Goal: Task Accomplishment & Management: Manage account settings

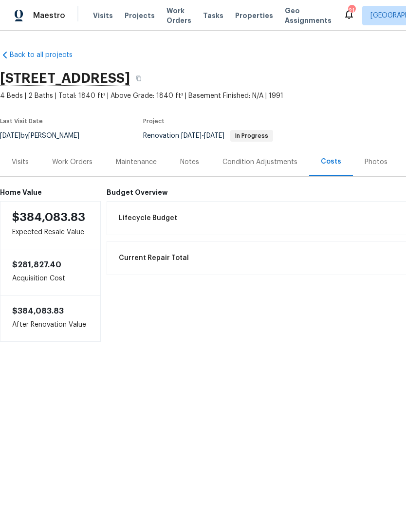
click at [86, 163] on div "Work Orders" at bounding box center [72, 162] width 40 height 10
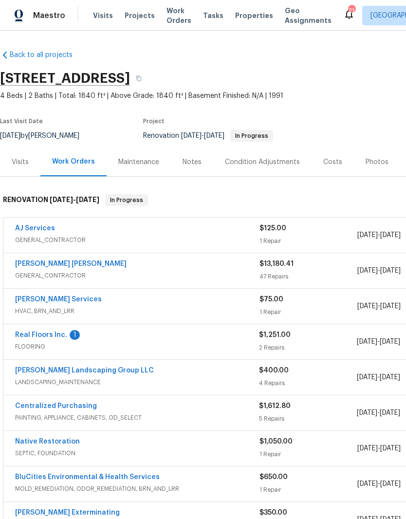
click at [49, 338] on link "Real Floors Inc." at bounding box center [41, 334] width 52 height 7
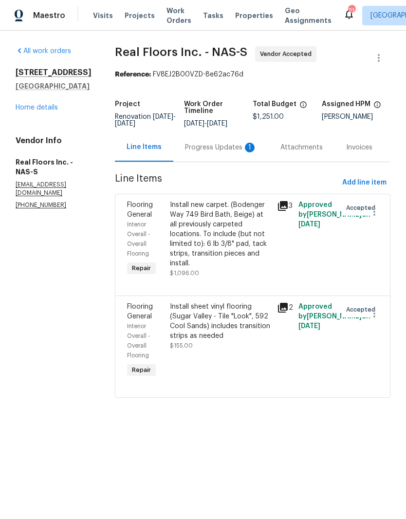
click at [227, 148] on div "Progress Updates 1" at bounding box center [221, 148] width 72 height 10
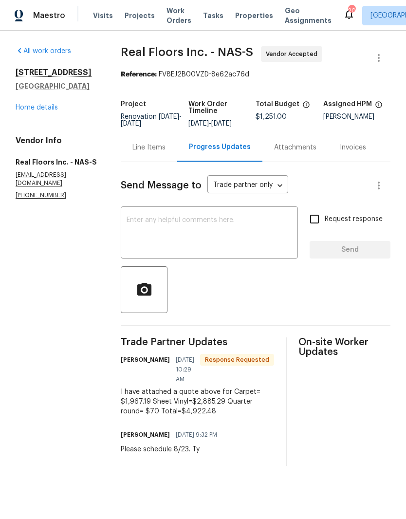
click at [46, 109] on link "Home details" at bounding box center [37, 107] width 42 height 7
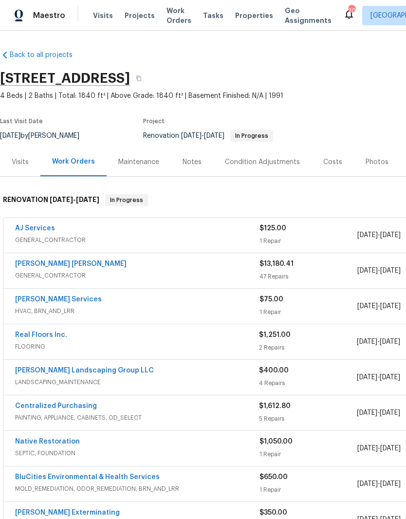
click at [88, 266] on link "Fernando Ruiz Hernandez" at bounding box center [70, 263] width 111 height 7
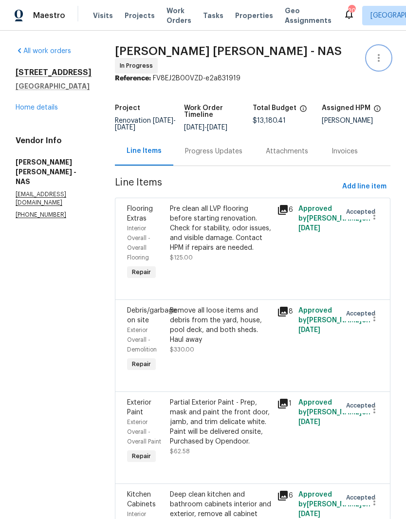
click at [380, 59] on icon "button" at bounding box center [379, 58] width 12 height 12
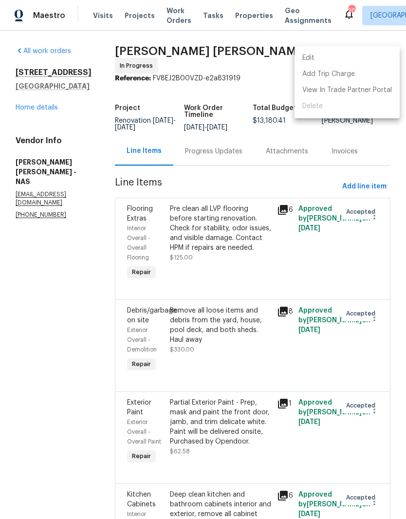
click at [325, 59] on li "Edit" at bounding box center [346, 58] width 105 height 16
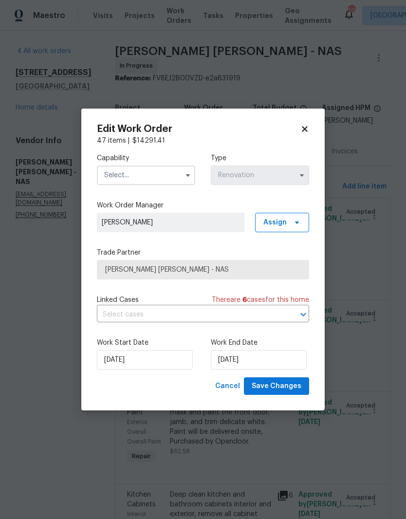
click at [175, 175] on input "text" at bounding box center [146, 174] width 98 height 19
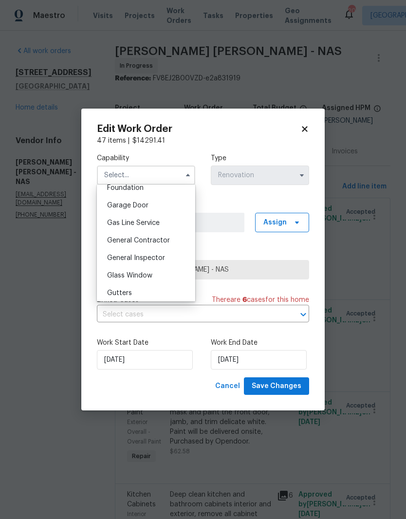
scroll to position [424, 0]
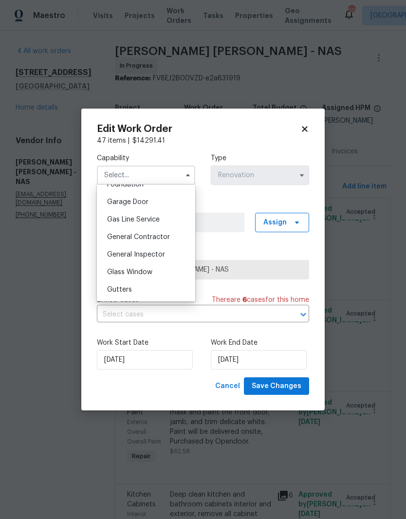
click at [165, 238] on span "General Contractor" at bounding box center [138, 237] width 63 height 7
type input "General Contractor"
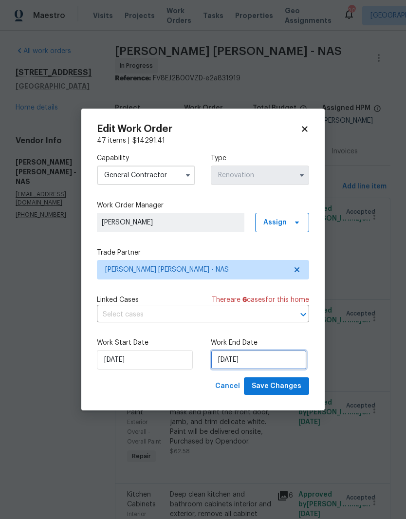
click at [284, 361] on input "8/25/2025" at bounding box center [259, 359] width 96 height 19
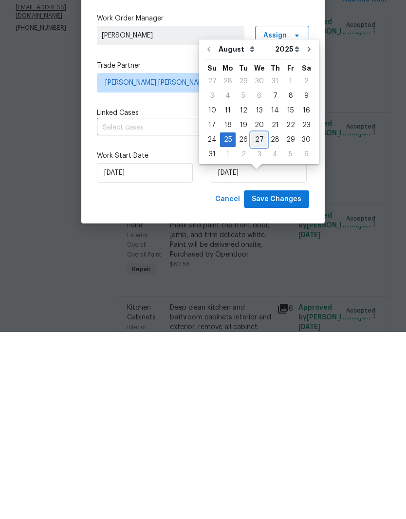
click at [258, 320] on div "27" at bounding box center [259, 327] width 16 height 14
type input "[DATE]"
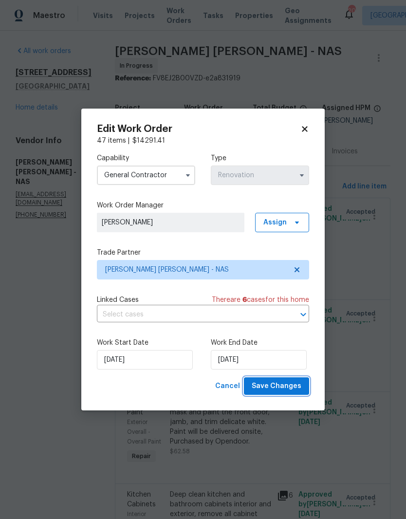
click at [286, 386] on span "Save Changes" at bounding box center [277, 386] width 50 height 12
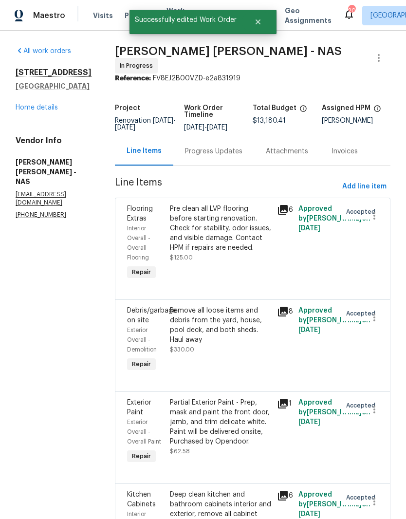
click at [47, 104] on link "Home details" at bounding box center [37, 107] width 42 height 7
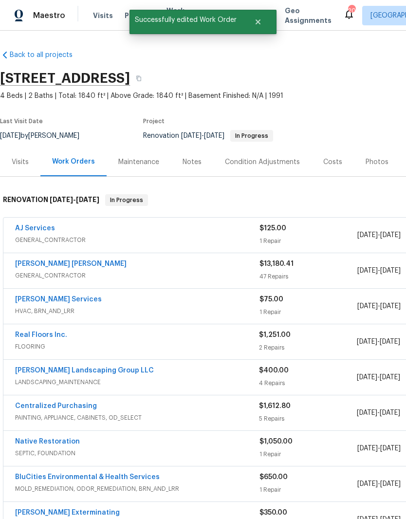
click at [96, 260] on link "Fernando Ruiz Hernandez" at bounding box center [70, 263] width 111 height 7
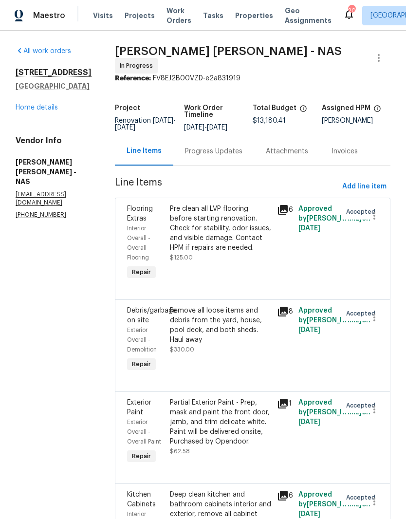
click at [233, 153] on div "Progress Updates" at bounding box center [213, 151] width 57 height 10
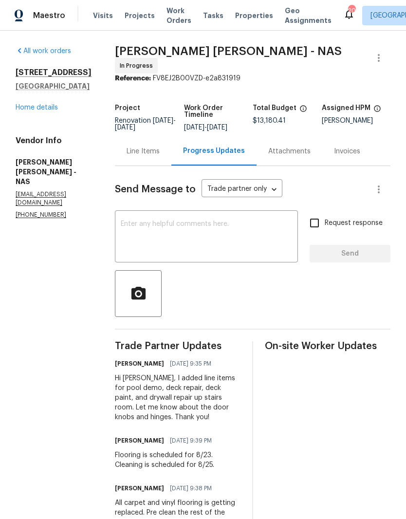
click at [222, 226] on textarea at bounding box center [206, 237] width 171 height 34
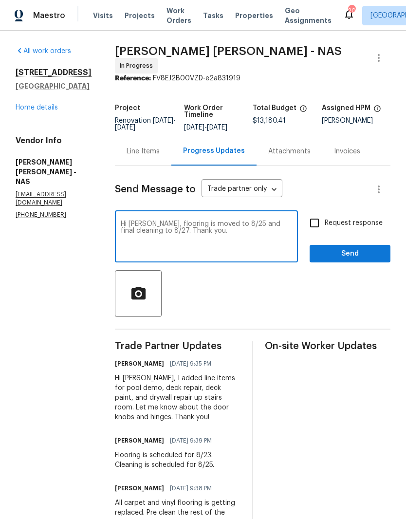
type textarea "Hi Fernando, flooring is moved to 8/25 and final cleaning to 8/27. Thank you."
click at [358, 256] on span "Send" at bounding box center [349, 254] width 65 height 12
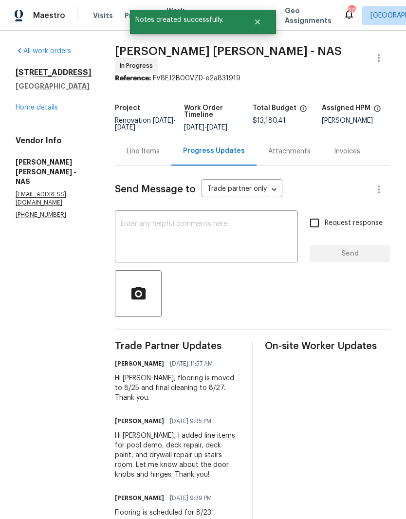
click at [50, 107] on link "Home details" at bounding box center [37, 107] width 42 height 7
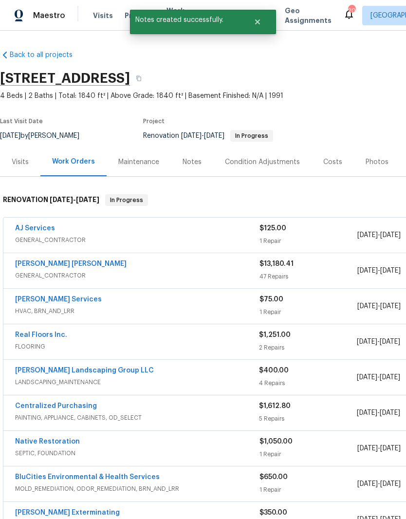
click at [52, 336] on link "Real Floors Inc." at bounding box center [41, 334] width 52 height 7
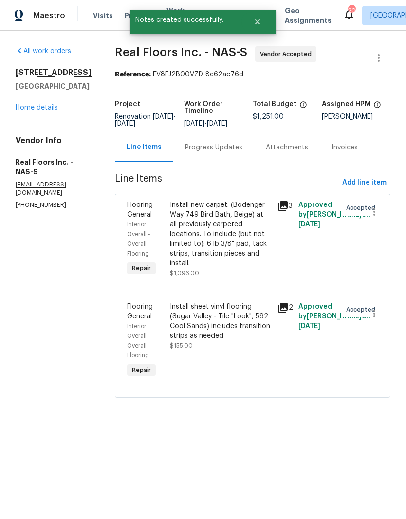
click at [220, 148] on div "Progress Updates" at bounding box center [213, 148] width 57 height 10
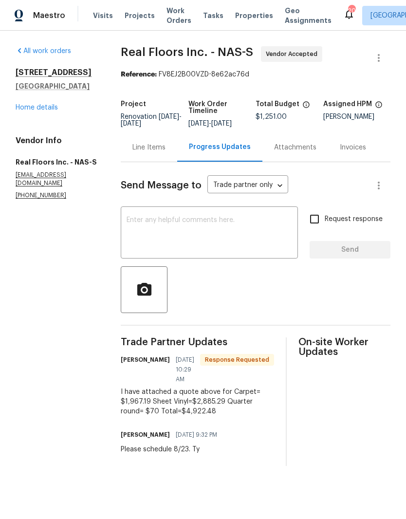
click at [236, 217] on div "x ​" at bounding box center [209, 234] width 177 height 50
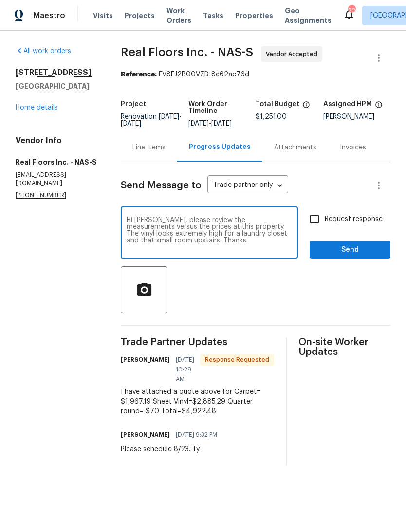
type textarea "Hi Drake, please review the measurements versus the prices at this property. Th…"
click at [359, 256] on span "Send" at bounding box center [349, 250] width 65 height 12
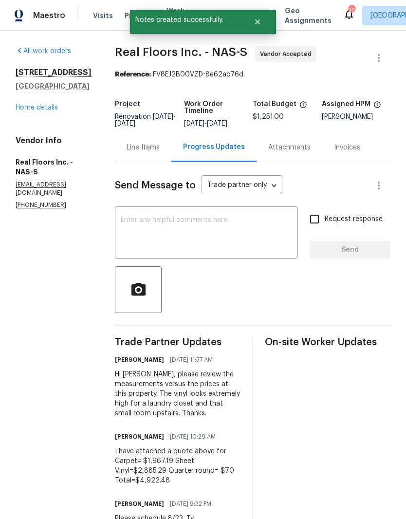
click at [222, 224] on textarea at bounding box center [206, 234] width 171 height 34
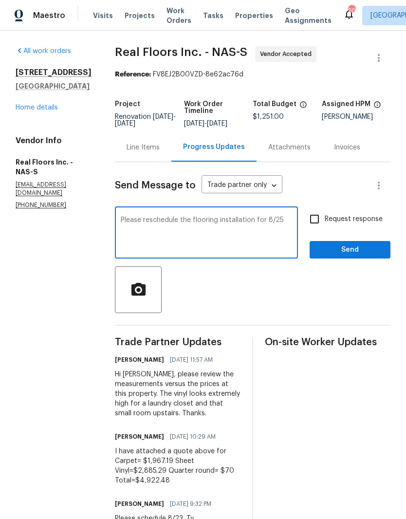
type textarea "Please reschedule the flooring installation for 8/25"
click at [360, 249] on span "Send" at bounding box center [349, 250] width 65 height 12
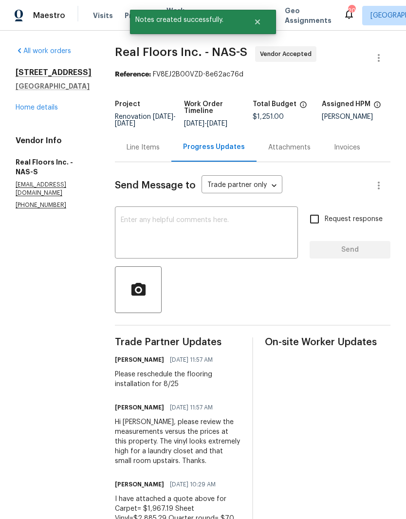
click at [50, 111] on link "Home details" at bounding box center [37, 107] width 42 height 7
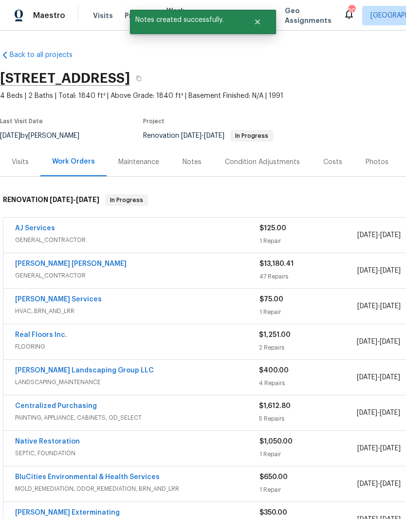
click at [77, 297] on link "Tony Barrett Services" at bounding box center [58, 299] width 87 height 7
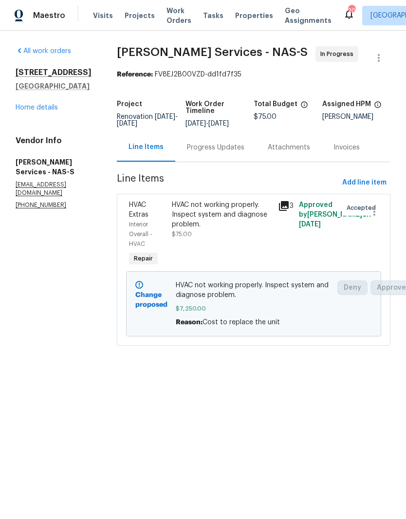
click at [49, 111] on link "Home details" at bounding box center [37, 107] width 42 height 7
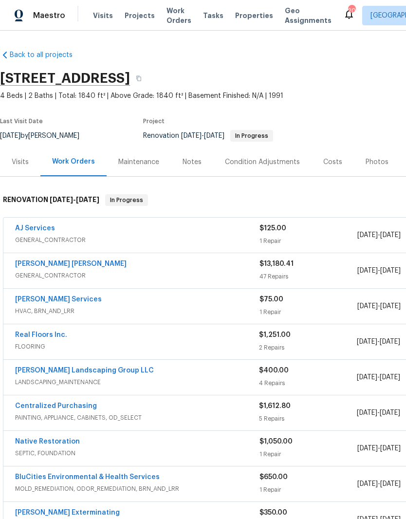
click at [78, 266] on link "Fernando Ruiz Hernandez" at bounding box center [70, 263] width 111 height 7
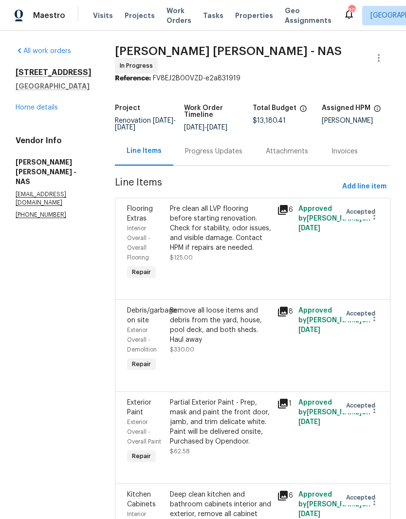
click at [47, 109] on link "Home details" at bounding box center [37, 107] width 42 height 7
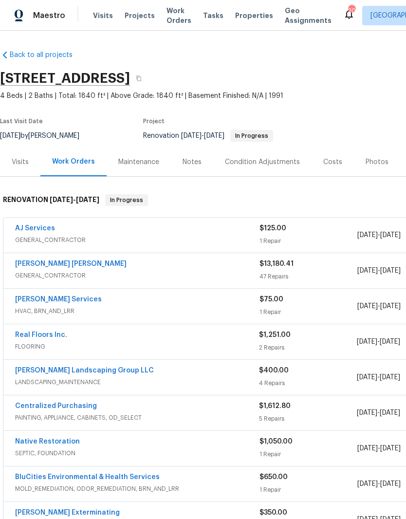
click at [190, 162] on div "Notes" at bounding box center [191, 162] width 19 height 10
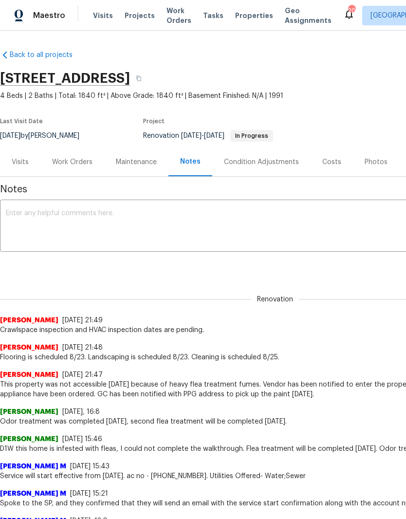
click at [111, 218] on textarea at bounding box center [275, 227] width 538 height 34
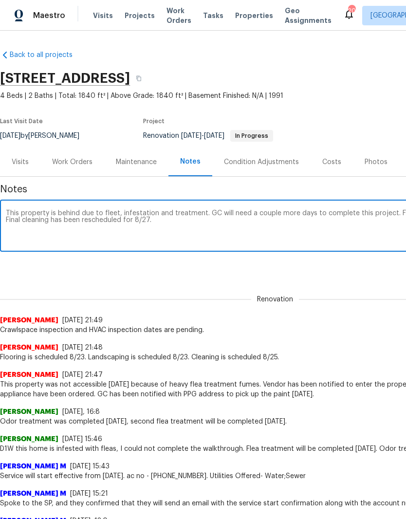
click at [116, 212] on textarea "This property is behind due to fleet, infestation and treatment. GC will need a…" at bounding box center [275, 227] width 538 height 34
click at [117, 212] on textarea "This property is behind due to flee, infestation and treatment. GC will need a …" at bounding box center [275, 227] width 538 height 34
click at [170, 224] on textarea "This property is behind due to flee infestation and treatment. GC will need a c…" at bounding box center [275, 227] width 538 height 34
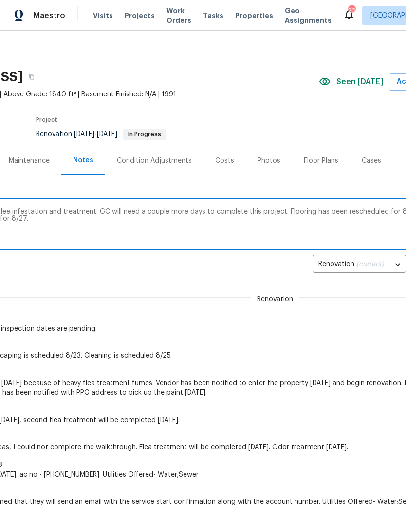
scroll to position [1, 107]
click at [282, 209] on textarea "This property is behind due to flee infestation and treatment. GC will need a c…" at bounding box center [168, 226] width 538 height 34
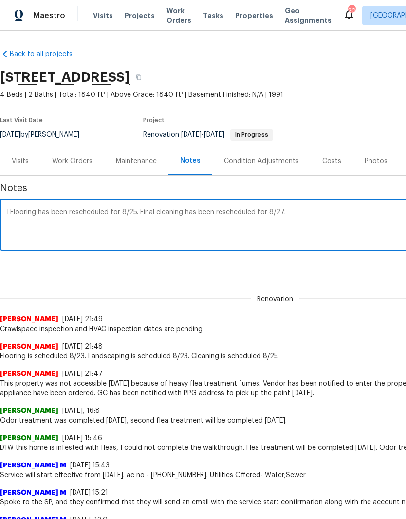
type textarea "Flooring has been rescheduled for 8/25. Final cleaning has been rescheduled for…"
click at [332, 160] on div "Costs" at bounding box center [331, 161] width 19 height 10
